Goal: Task Accomplishment & Management: Use online tool/utility

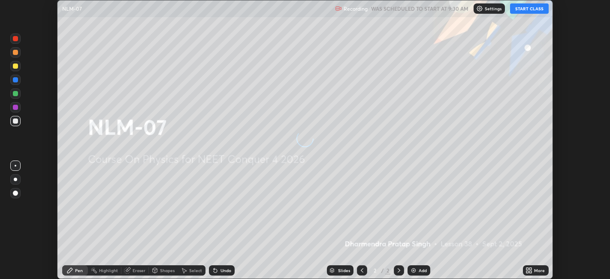
scroll to position [279, 610]
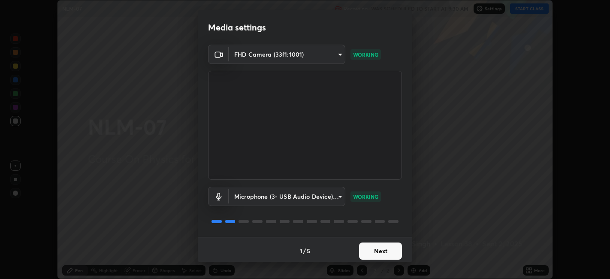
click at [384, 249] on button "Next" at bounding box center [380, 250] width 43 height 17
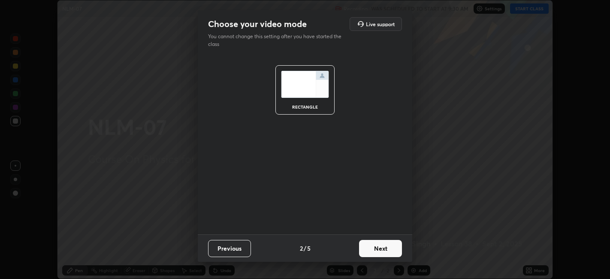
click at [387, 249] on button "Next" at bounding box center [380, 248] width 43 height 17
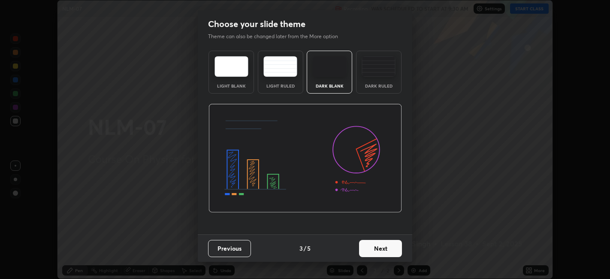
click at [392, 247] on button "Next" at bounding box center [380, 248] width 43 height 17
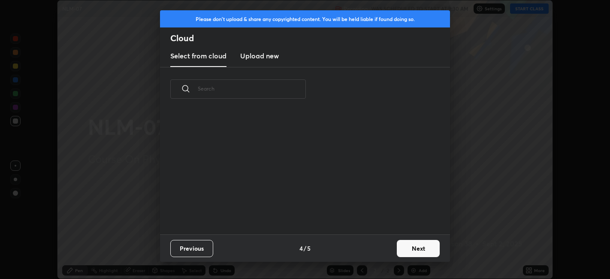
click at [414, 247] on button "Next" at bounding box center [418, 248] width 43 height 17
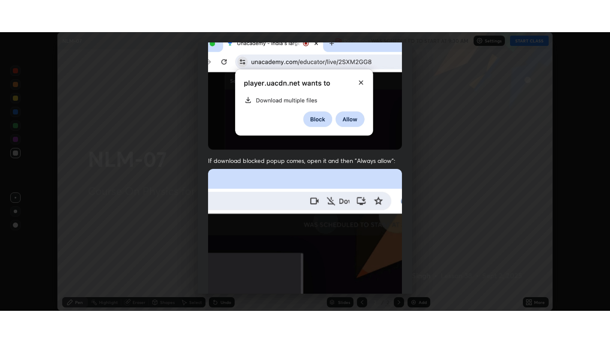
scroll to position [177, 0]
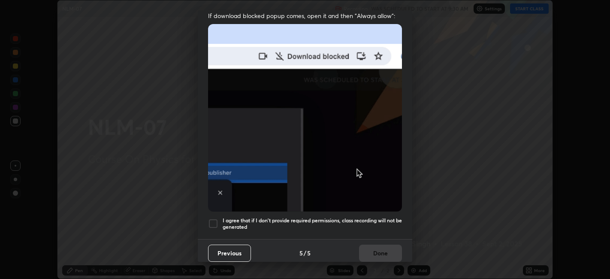
click at [214, 218] on div at bounding box center [213, 223] width 10 height 10
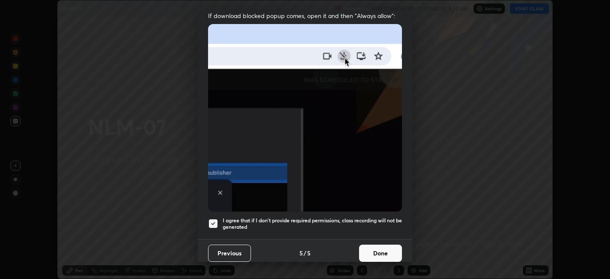
click at [365, 248] on button "Done" at bounding box center [380, 253] width 43 height 17
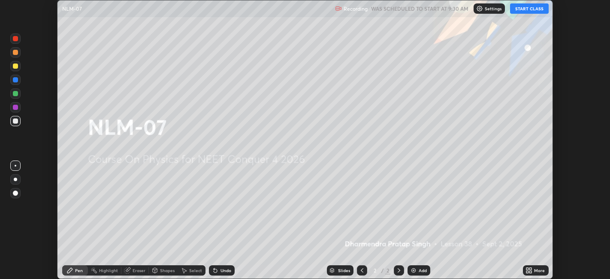
click at [530, 269] on icon at bounding box center [531, 269] width 2 height 2
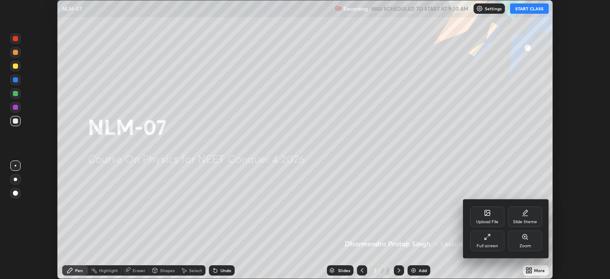
click at [484, 242] on div "Full screen" at bounding box center [487, 240] width 34 height 21
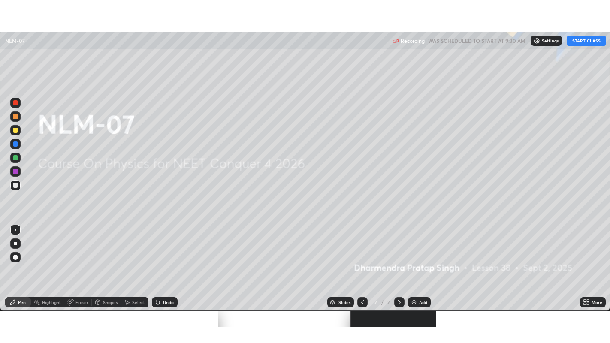
scroll to position [343, 610]
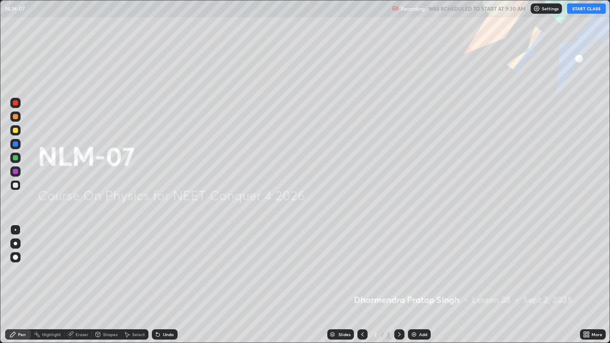
click at [584, 9] on button "START CLASS" at bounding box center [586, 8] width 39 height 10
click at [421, 279] on div "Add" at bounding box center [423, 335] width 8 height 4
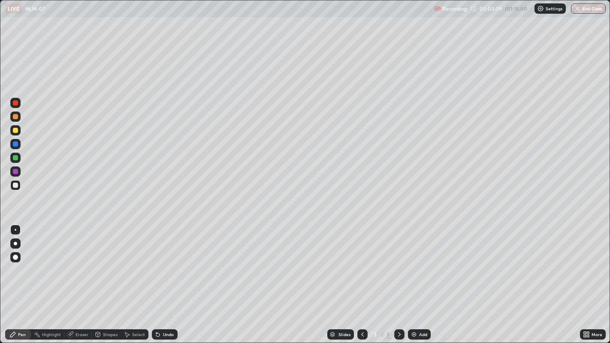
click at [21, 279] on div "Pen" at bounding box center [22, 335] width 8 height 4
click at [15, 256] on div at bounding box center [15, 257] width 5 height 5
click at [15, 130] on div at bounding box center [15, 130] width 5 height 5
click at [106, 279] on div "Shapes" at bounding box center [110, 335] width 15 height 4
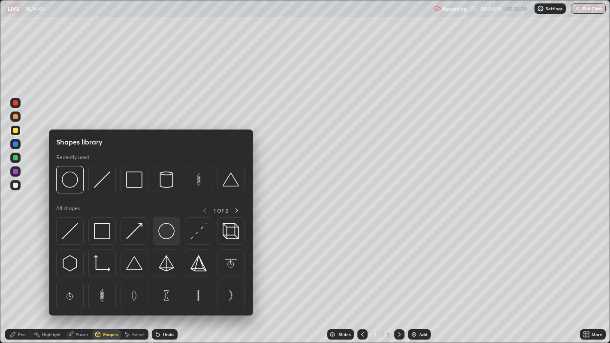
click at [169, 238] on img at bounding box center [166, 231] width 16 height 16
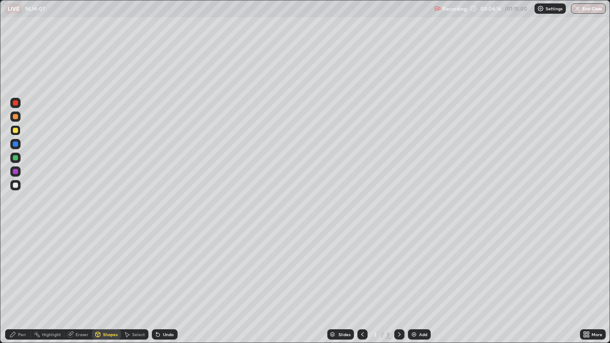
click at [16, 185] on div at bounding box center [15, 185] width 5 height 5
click at [84, 279] on div "Eraser" at bounding box center [82, 335] width 13 height 4
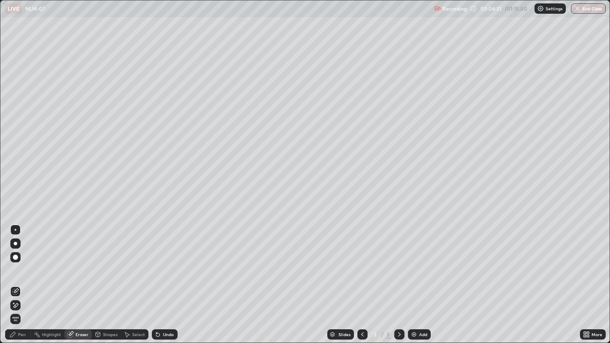
click at [22, 279] on div "Pen" at bounding box center [22, 335] width 8 height 4
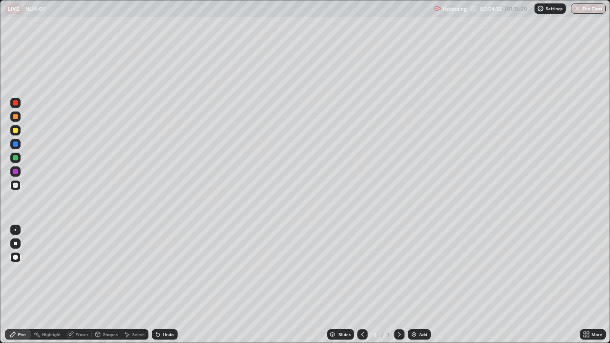
click at [21, 279] on div "Pen" at bounding box center [22, 335] width 8 height 4
click at [16, 160] on div at bounding box center [15, 157] width 5 height 5
click at [80, 279] on div "Eraser" at bounding box center [82, 335] width 13 height 4
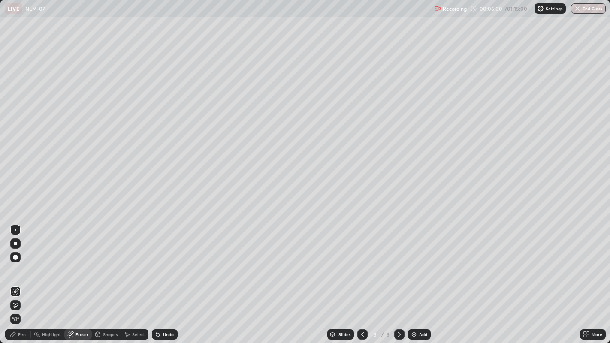
click at [23, 279] on div "Pen" at bounding box center [22, 335] width 8 height 4
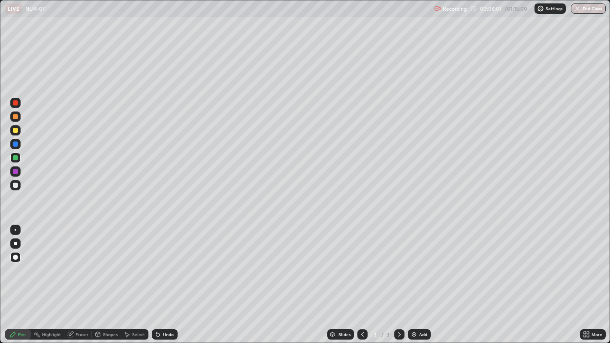
click at [18, 256] on div at bounding box center [15, 257] width 5 height 5
click at [81, 279] on div "Eraser" at bounding box center [82, 335] width 13 height 4
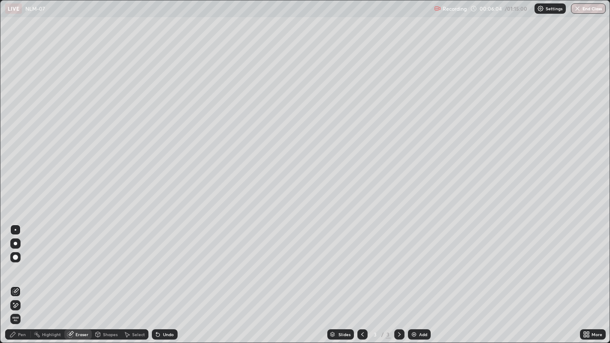
click at [15, 279] on span "Erase all" at bounding box center [15, 319] width 9 height 5
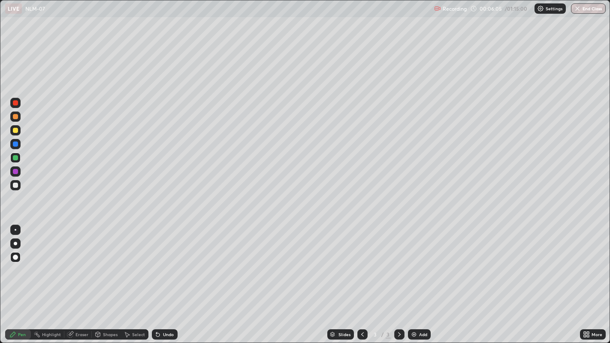
click at [20, 279] on div "Pen" at bounding box center [22, 335] width 8 height 4
click at [365, 279] on icon at bounding box center [362, 334] width 7 height 7
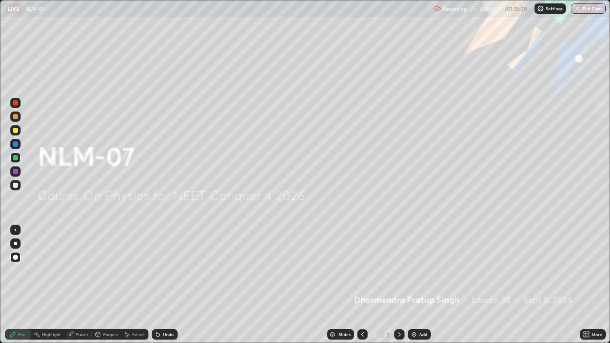
click at [398, 279] on icon at bounding box center [399, 334] width 7 height 7
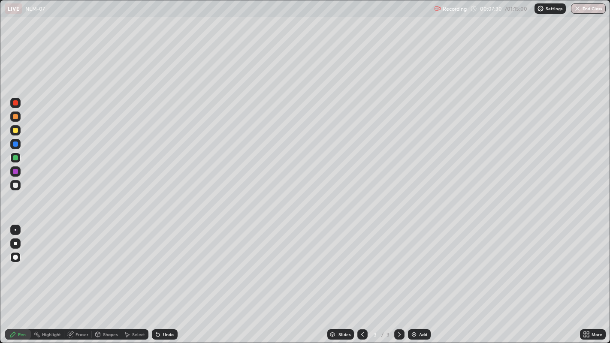
click at [21, 279] on div "Pen" at bounding box center [22, 335] width 8 height 4
click at [86, 279] on div "Eraser" at bounding box center [82, 335] width 13 height 4
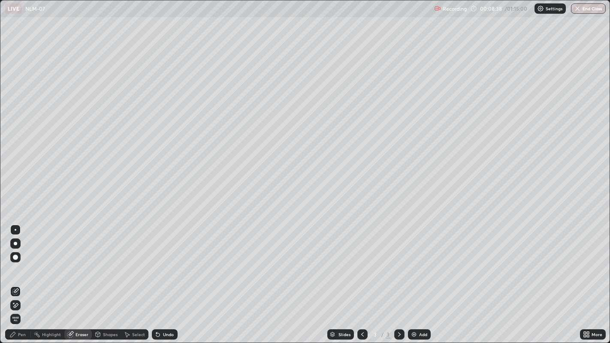
click at [20, 279] on div "Pen" at bounding box center [22, 335] width 8 height 4
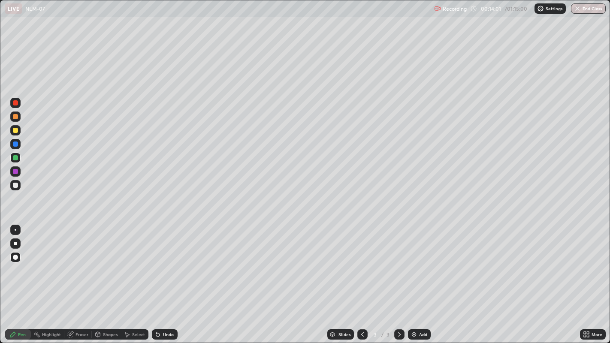
click at [421, 279] on div "Add" at bounding box center [423, 335] width 8 height 4
click at [16, 118] on div at bounding box center [15, 116] width 5 height 5
click at [424, 279] on div "Add" at bounding box center [423, 335] width 8 height 4
click at [17, 144] on div at bounding box center [15, 144] width 5 height 5
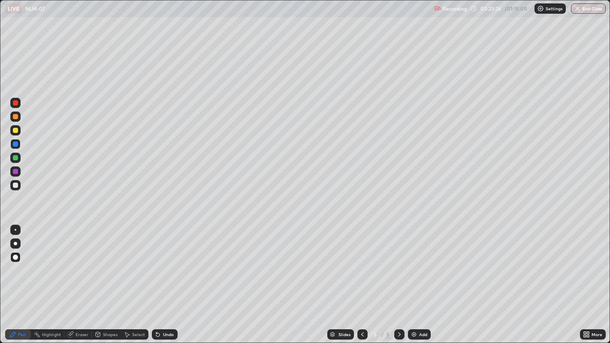
click at [87, 279] on div "Eraser" at bounding box center [82, 335] width 13 height 4
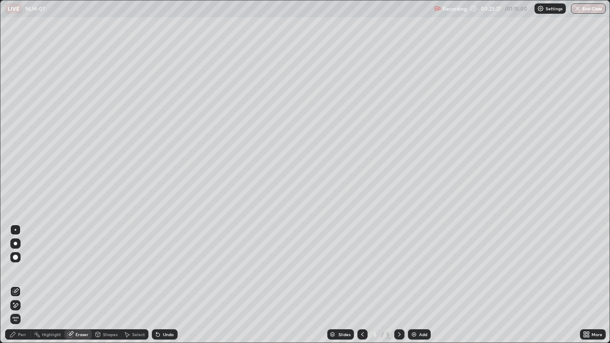
click at [28, 279] on div "Pen" at bounding box center [18, 335] width 26 height 10
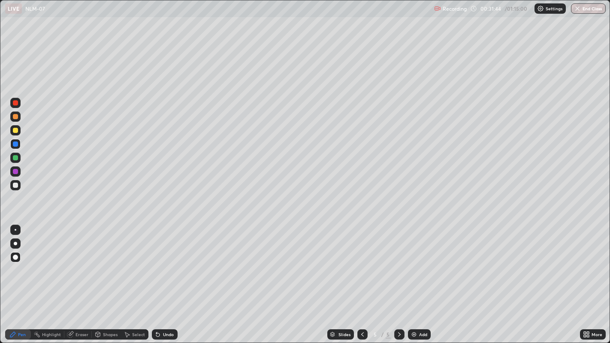
click at [362, 279] on icon at bounding box center [362, 335] width 3 height 4
click at [398, 279] on icon at bounding box center [399, 334] width 7 height 7
click at [421, 279] on div "Add" at bounding box center [423, 335] width 8 height 4
click at [541, 279] on div "Slides 6 / 6 Add" at bounding box center [379, 334] width 403 height 17
click at [419, 279] on div "Add" at bounding box center [423, 335] width 8 height 4
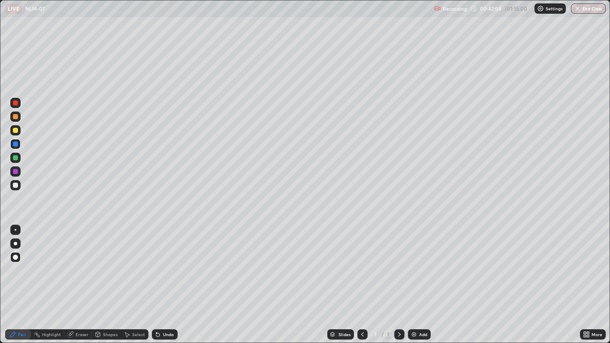
click at [17, 186] on div at bounding box center [15, 185] width 5 height 5
click at [361, 279] on icon at bounding box center [362, 334] width 7 height 7
click at [398, 279] on icon at bounding box center [399, 334] width 7 height 7
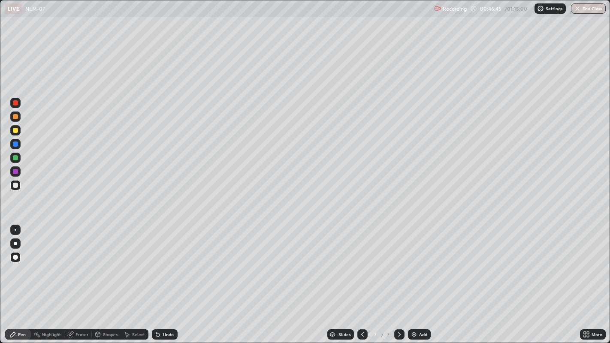
click at [423, 279] on div "Add" at bounding box center [423, 335] width 8 height 4
click at [80, 279] on div "Eraser" at bounding box center [82, 335] width 13 height 4
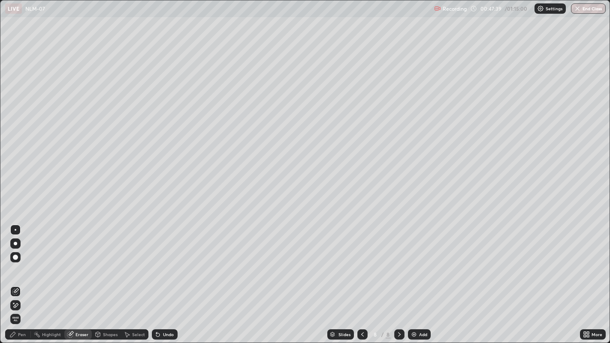
click at [20, 279] on div "Pen" at bounding box center [22, 335] width 8 height 4
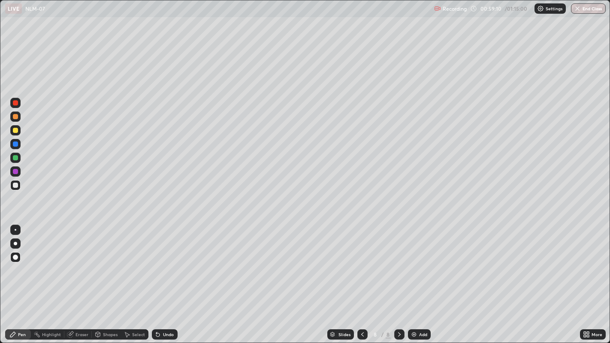
click at [419, 279] on div "Add" at bounding box center [419, 335] width 23 height 10
click at [15, 130] on div at bounding box center [15, 130] width 5 height 5
click at [420, 279] on div "Add" at bounding box center [423, 335] width 8 height 4
click at [363, 279] on icon at bounding box center [362, 335] width 3 height 4
click at [398, 279] on icon at bounding box center [399, 334] width 7 height 7
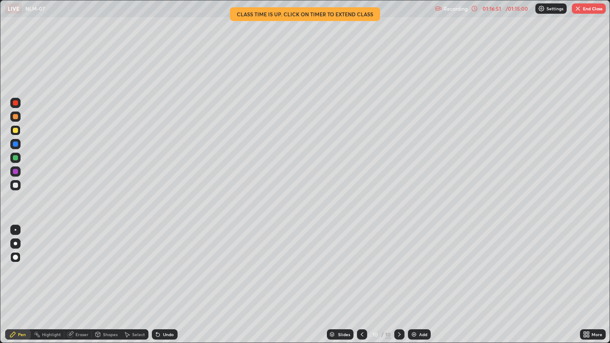
click at [590, 10] on button "End Class" at bounding box center [589, 8] width 34 height 10
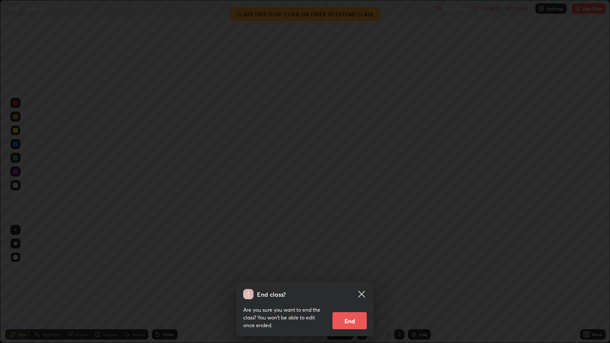
click at [357, 279] on button "End" at bounding box center [350, 320] width 34 height 17
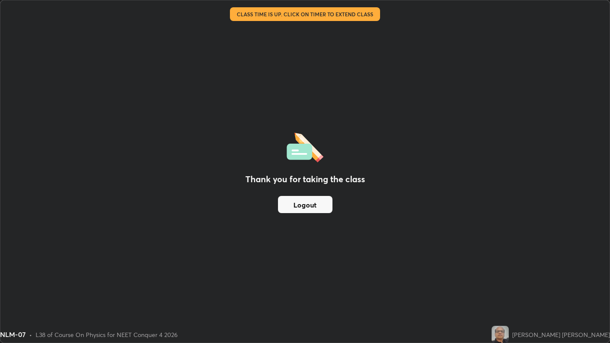
click at [316, 208] on button "Logout" at bounding box center [305, 204] width 54 height 17
